Goal: Task Accomplishment & Management: Complete application form

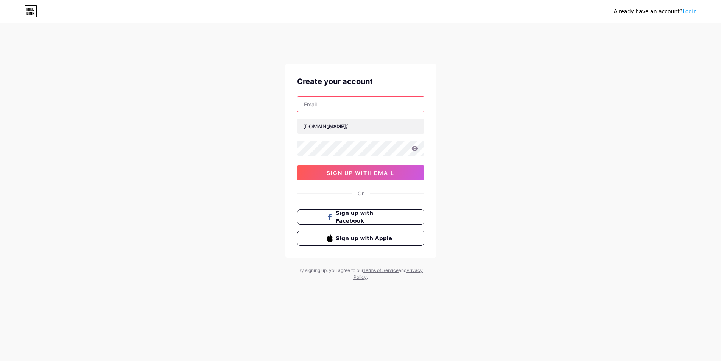
click at [331, 105] on input "text" at bounding box center [361, 104] width 126 height 15
click at [320, 106] on input "text" at bounding box center [361, 104] width 126 height 15
paste input "[EMAIL_ADDRESS][DOMAIN_NAME]"
type input "[EMAIL_ADDRESS][DOMAIN_NAME]"
click at [320, 125] on div "[DOMAIN_NAME]/" at bounding box center [325, 126] width 45 height 8
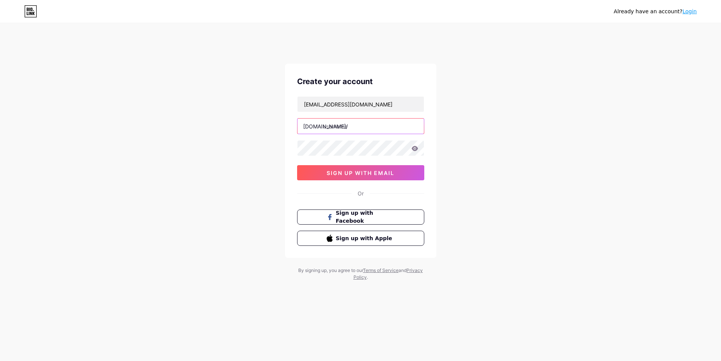
click at [368, 127] on input "text" at bounding box center [361, 126] width 126 height 15
paste input "geometrydashmeltdown"
type input "geometrydashmeltdown"
click at [338, 172] on span "sign up with email" at bounding box center [361, 173] width 68 height 6
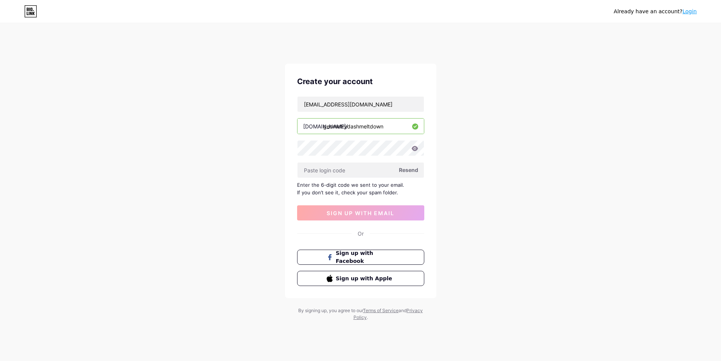
click at [146, 150] on div "Already have an account? Login Create your account hamberberry@gmail.com bio.li…" at bounding box center [360, 180] width 721 height 330
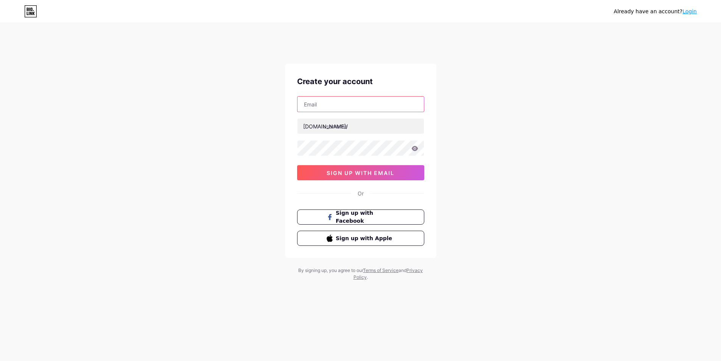
click at [351, 99] on input "text" at bounding box center [361, 104] width 126 height 15
click at [333, 106] on input "text" at bounding box center [361, 104] width 126 height 15
paste input "[EMAIL_ADDRESS][DOMAIN_NAME]"
type input "[EMAIL_ADDRESS][DOMAIN_NAME]"
click at [345, 127] on input "text" at bounding box center [361, 126] width 126 height 15
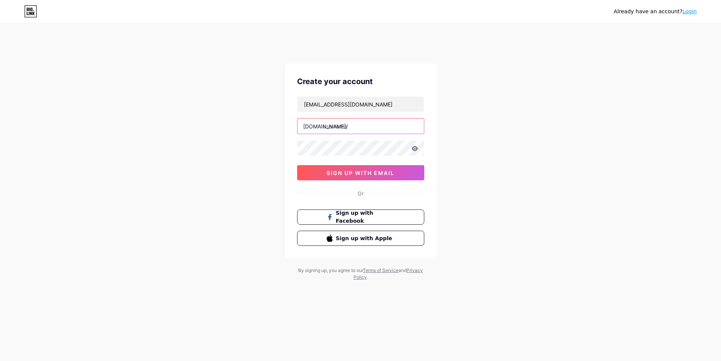
click at [360, 132] on input "text" at bounding box center [361, 126] width 126 height 15
paste input "geometrydashmeltdown"
type input "geometrydashmeltdown"
click at [245, 165] on div "Already have an account? Login Create your account [EMAIL_ADDRESS][DOMAIN_NAME]…" at bounding box center [360, 160] width 721 height 290
click at [315, 157] on div "[EMAIL_ADDRESS][DOMAIN_NAME] [DOMAIN_NAME]/ geometrydashmeltdown 0cAFcWeA6_ddV4…" at bounding box center [360, 138] width 127 height 84
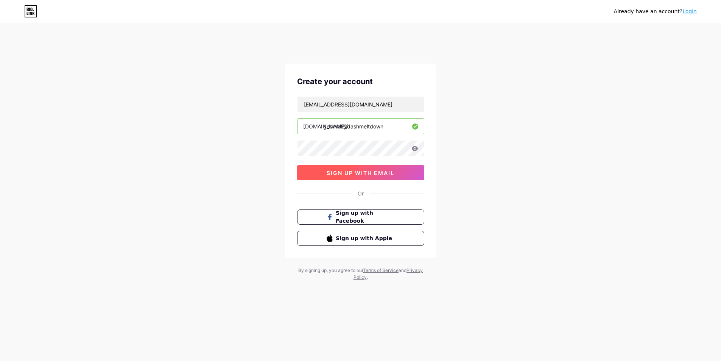
click at [326, 177] on button "sign up with email" at bounding box center [360, 172] width 127 height 15
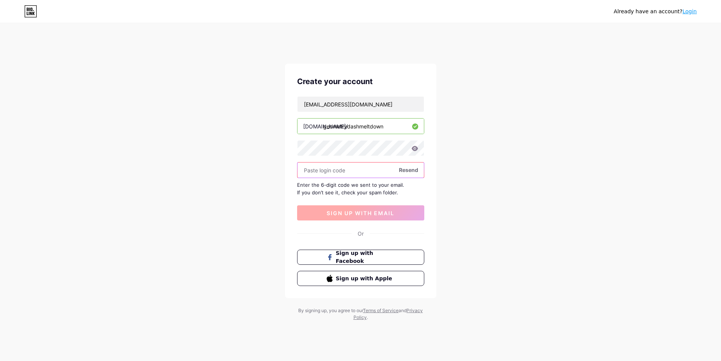
paste input "288031"
type input "288031"
click at [357, 215] on span "sign up with email" at bounding box center [361, 213] width 68 height 6
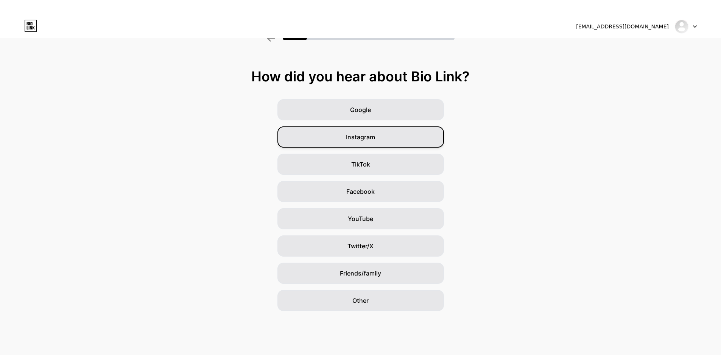
click at [345, 139] on div "Instagram" at bounding box center [361, 136] width 167 height 21
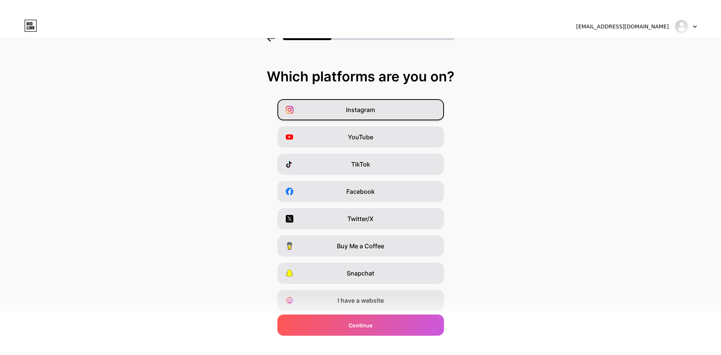
click at [376, 116] on div "Instagram" at bounding box center [361, 109] width 167 height 21
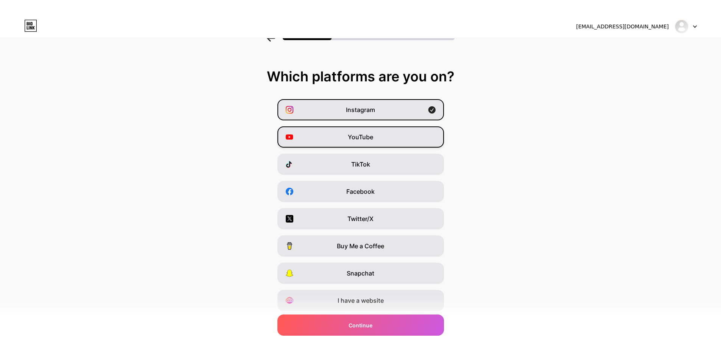
click at [372, 131] on div "YouTube" at bounding box center [361, 136] width 167 height 21
click at [375, 170] on div "TikTok" at bounding box center [361, 164] width 167 height 21
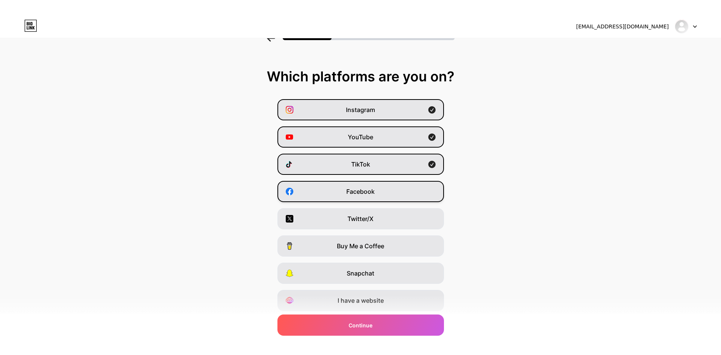
click at [359, 194] on span "Facebook" at bounding box center [361, 191] width 28 height 9
click at [361, 188] on span "Facebook" at bounding box center [361, 191] width 28 height 9
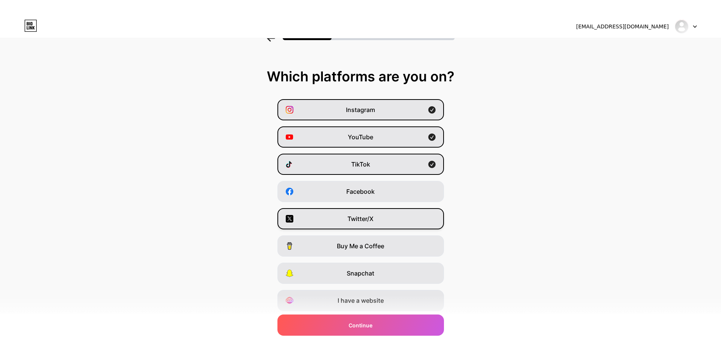
click at [361, 223] on span "Twitter/X" at bounding box center [361, 218] width 26 height 9
drag, startPoint x: 368, startPoint y: 322, endPoint x: 262, endPoint y: 301, distance: 107.8
click at [262, 301] on div "Which platforms are you on? Instagram YouTube TikTok Facebook Twitter/X Buy Me …" at bounding box center [360, 190] width 721 height 242
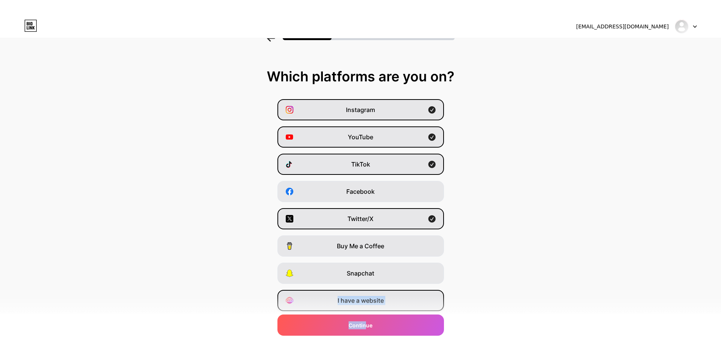
click at [334, 299] on div "I have a website" at bounding box center [361, 300] width 167 height 21
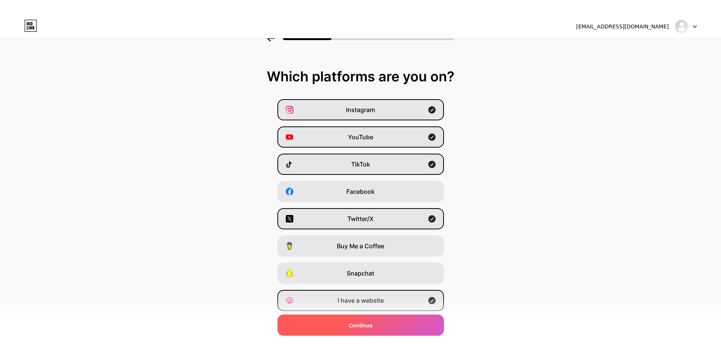
click at [376, 328] on div "Continue" at bounding box center [361, 325] width 167 height 21
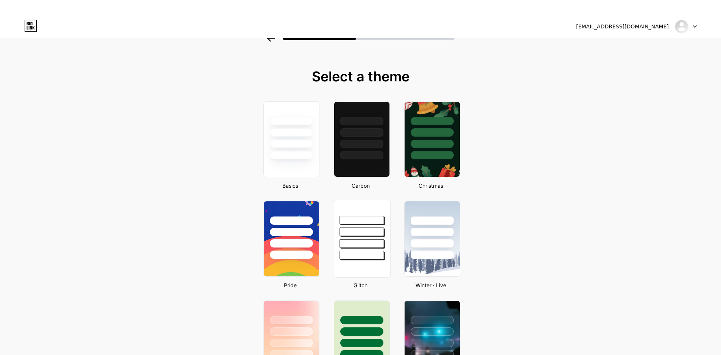
click at [355, 239] on div at bounding box center [361, 229] width 57 height 59
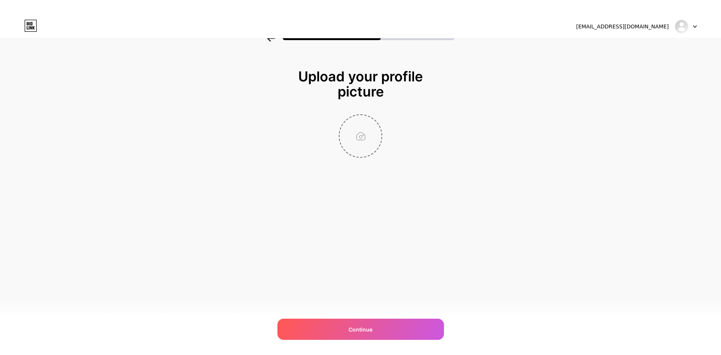
click at [364, 127] on input "file" at bounding box center [361, 136] width 42 height 42
type input "C:\fakepath\geometry-dash-meltdown.jpg"
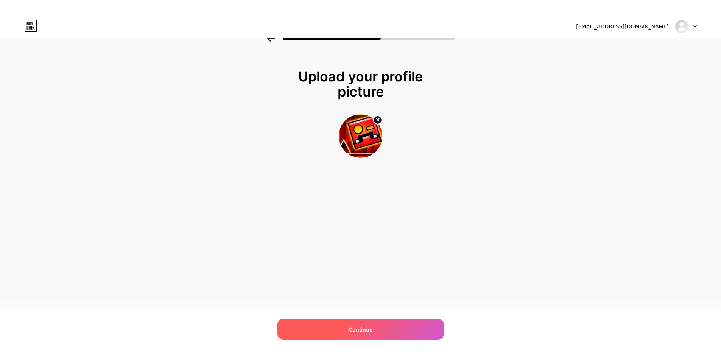
click at [357, 326] on span "Continue" at bounding box center [361, 330] width 24 height 8
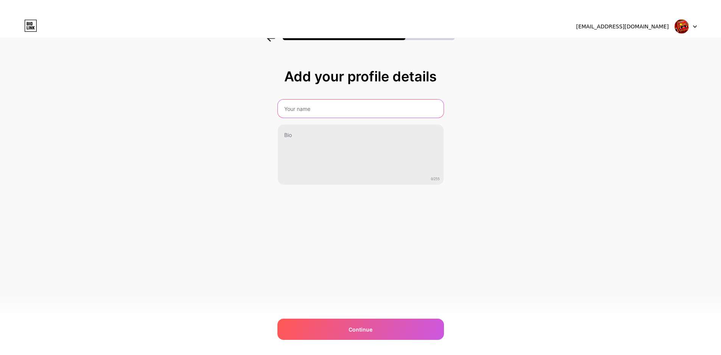
click at [321, 102] on input "text" at bounding box center [361, 109] width 166 height 18
drag, startPoint x: 343, startPoint y: 112, endPoint x: 318, endPoint y: 136, distance: 34.0
click at [342, 112] on input "text" at bounding box center [360, 109] width 167 height 18
paste input "Geometry Dash Meltdown"
type input "Geometry Dash Meltdown"
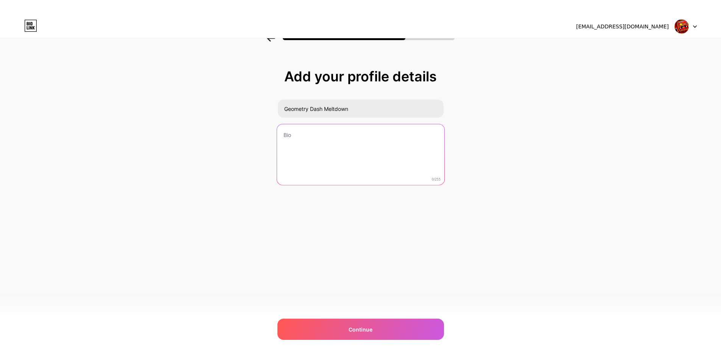
click at [318, 137] on textarea at bounding box center [360, 155] width 167 height 62
paste textarea "Geometry Dash Meltdown is an extended version of the rhythm jumping game Geomet…"
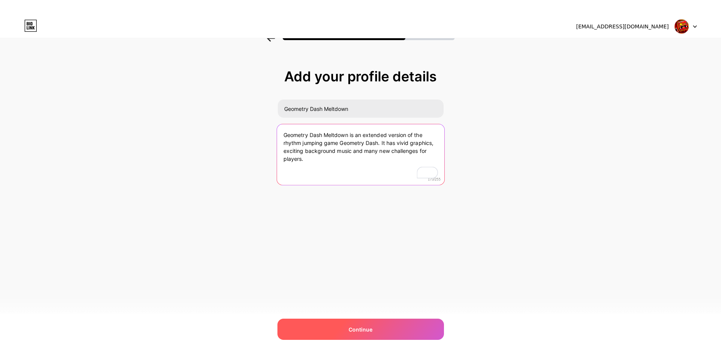
type textarea "Geometry Dash Meltdown is an extended version of the rhythm jumping game Geomet…"
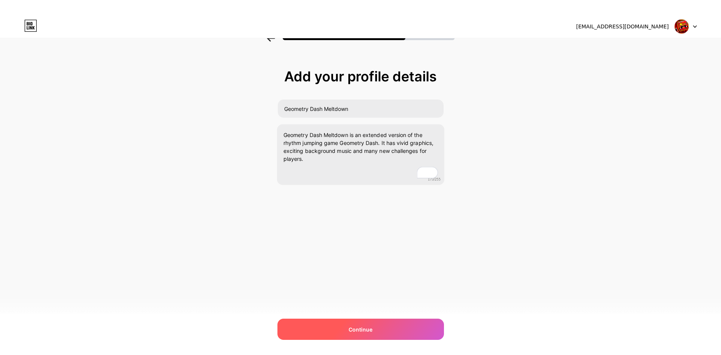
click at [357, 328] on span "Continue" at bounding box center [361, 330] width 24 height 8
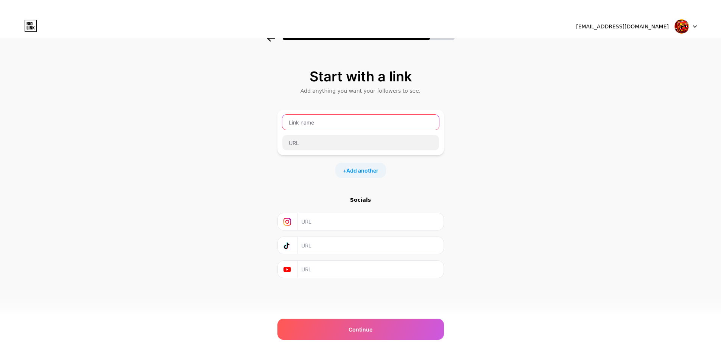
click at [342, 120] on input "text" at bounding box center [361, 122] width 157 height 15
click at [246, 129] on div "Start with a link Add anything you want your followers to see. + Add another So…" at bounding box center [360, 183] width 721 height 266
click at [328, 130] on div at bounding box center [361, 122] width 158 height 16
click at [328, 125] on input "text" at bounding box center [361, 122] width 157 height 15
paste input "geometry dash meltdown"
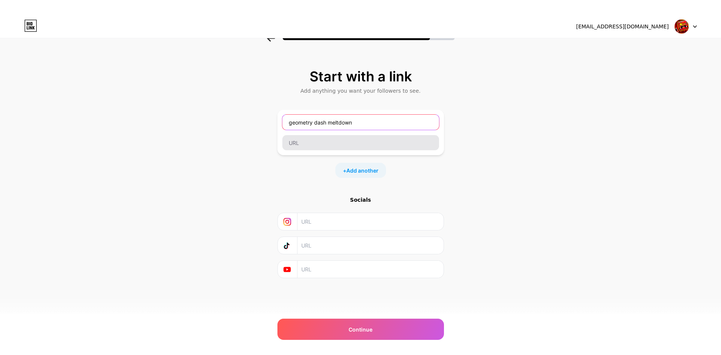
type input "geometry dash meltdown"
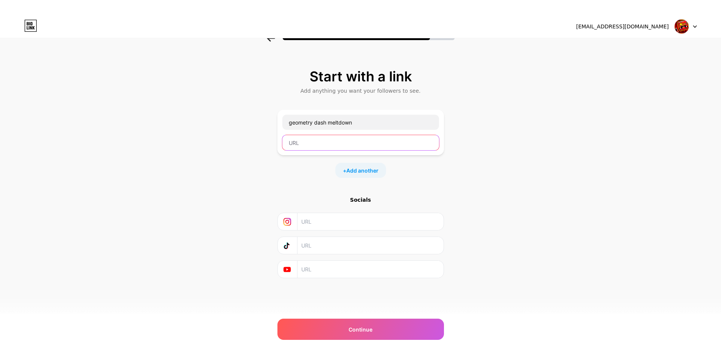
click at [321, 145] on input "text" at bounding box center [361, 142] width 157 height 15
click at [148, 203] on div "Start with a link Add anything you want your followers to see. geometry dash me…" at bounding box center [360, 183] width 721 height 266
click at [311, 141] on input "text" at bounding box center [361, 142] width 157 height 15
paste input "[URL][DOMAIN_NAME]"
type input "[URL][DOMAIN_NAME]"
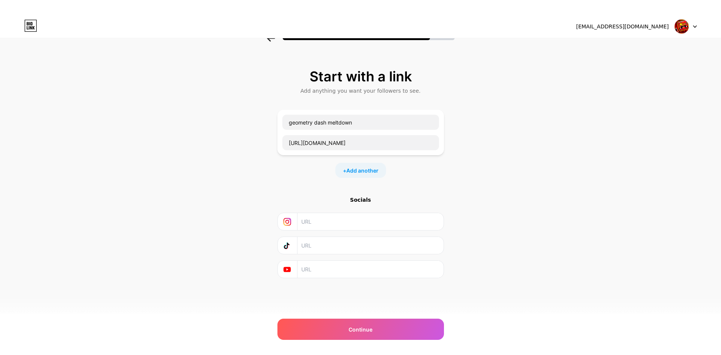
click at [314, 223] on input "text" at bounding box center [369, 221] width 137 height 17
click at [323, 223] on input "text" at bounding box center [369, 221] width 137 height 17
paste input "[URL][DOMAIN_NAME]"
type input "[URL][DOMAIN_NAME]"
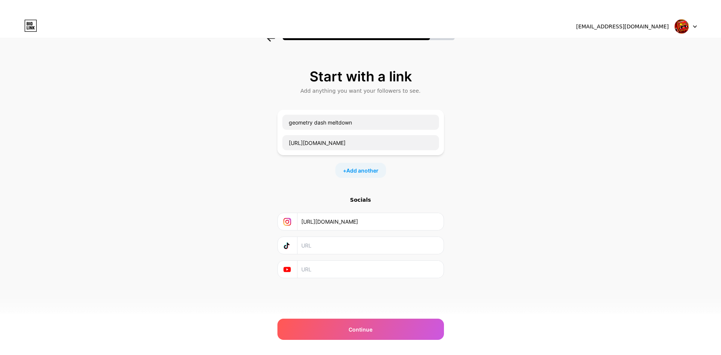
click at [323, 244] on input "text" at bounding box center [369, 245] width 137 height 17
drag, startPoint x: 350, startPoint y: 262, endPoint x: 343, endPoint y: 270, distance: 10.2
click at [349, 266] on input "text" at bounding box center [369, 269] width 137 height 17
paste input "[URL][DOMAIN_NAME]"
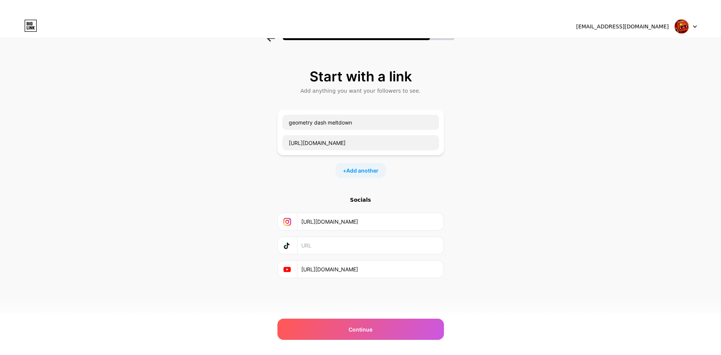
scroll to position [0, 6]
type input "[URL][DOMAIN_NAME]"
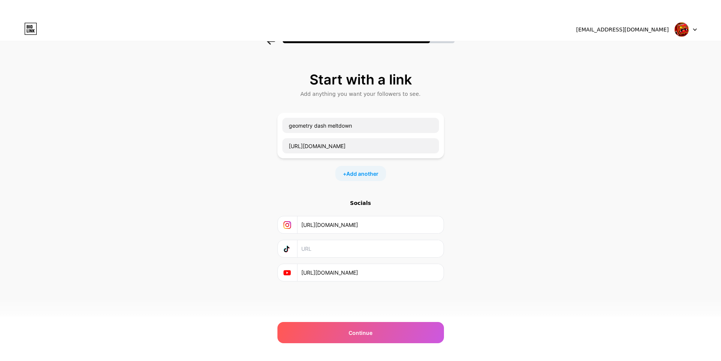
scroll to position [0, 0]
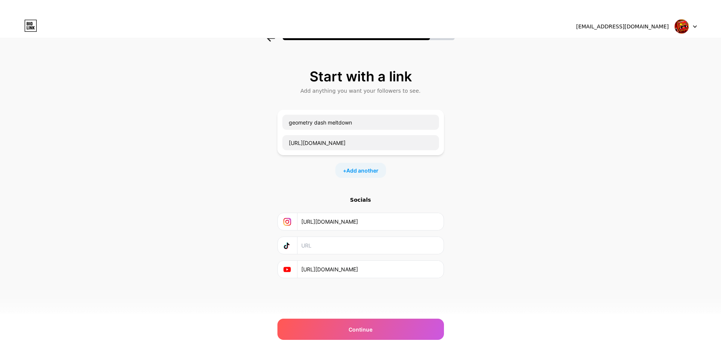
drag, startPoint x: 326, startPoint y: 246, endPoint x: 329, endPoint y: 255, distance: 9.7
click at [326, 246] on input "text" at bounding box center [369, 245] width 137 height 17
paste input "[URL][DOMAIN_NAME]"
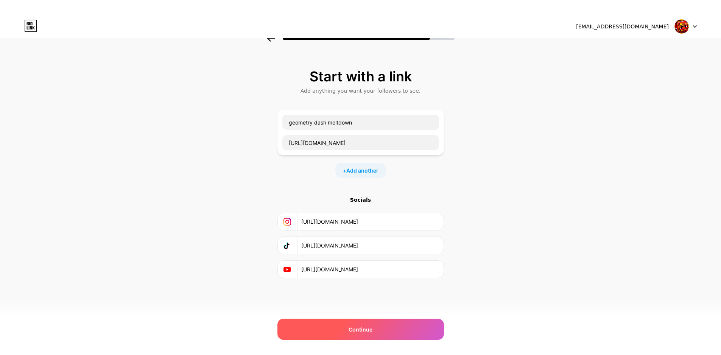
type input "[URL][DOMAIN_NAME]"
click at [370, 329] on span "Continue" at bounding box center [361, 330] width 24 height 8
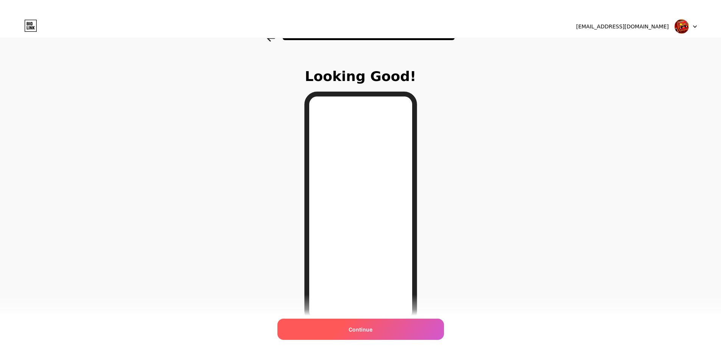
click at [337, 334] on div "Continue" at bounding box center [361, 329] width 167 height 21
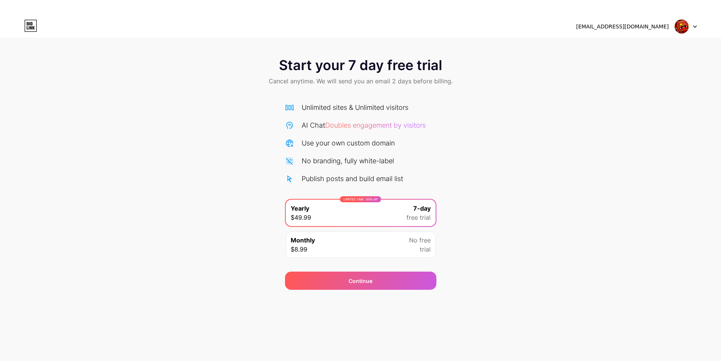
click at [234, 235] on div "Start your 7 day free trial Cancel anytime. We will send you an email 2 days be…" at bounding box center [360, 170] width 721 height 240
click at [687, 27] on img at bounding box center [682, 26] width 14 height 14
click at [634, 28] on div "[EMAIL_ADDRESS][DOMAIN_NAME]" at bounding box center [622, 27] width 93 height 8
click at [690, 28] on div at bounding box center [686, 27] width 22 height 14
click at [694, 27] on icon at bounding box center [695, 26] width 4 height 3
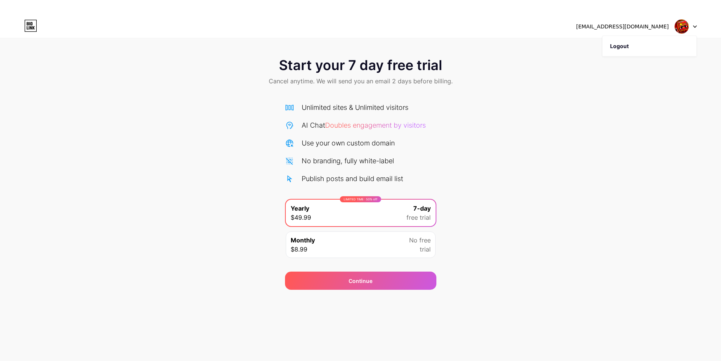
click at [672, 25] on div "[EMAIL_ADDRESS][DOMAIN_NAME]" at bounding box center [636, 27] width 121 height 14
click at [684, 24] on img at bounding box center [682, 26] width 14 height 14
click at [219, 268] on div "Start your 7 day free trial Cancel anytime. We will send you an email 2 days be…" at bounding box center [360, 170] width 721 height 240
click at [335, 275] on div "Continue" at bounding box center [360, 281] width 151 height 18
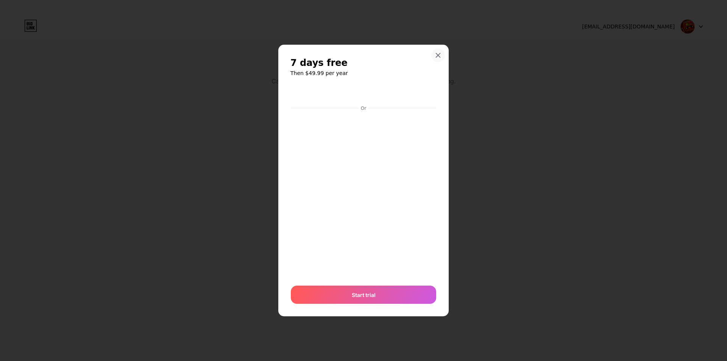
click at [437, 55] on icon at bounding box center [438, 55] width 6 height 6
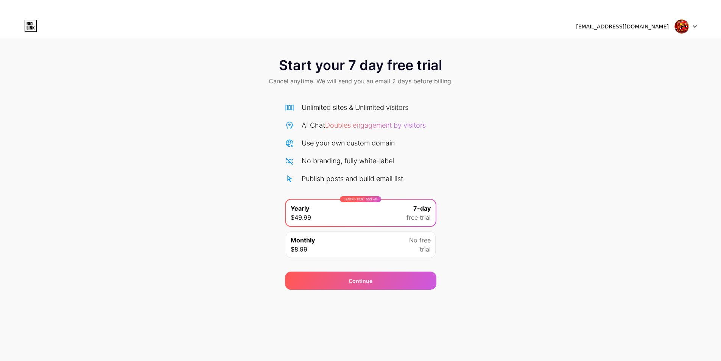
click at [32, 22] on icon at bounding box center [30, 26] width 13 height 12
